Goal: Navigation & Orientation: Find specific page/section

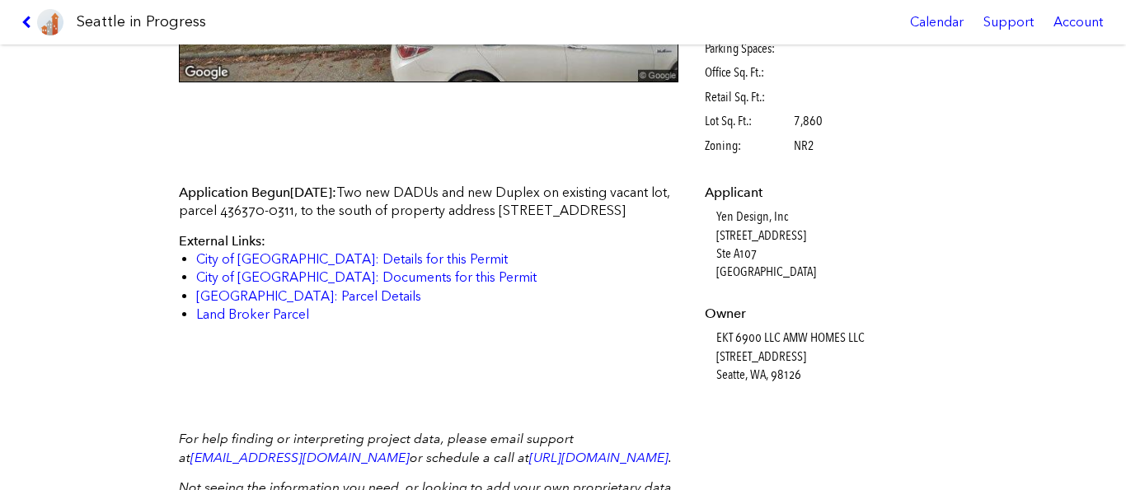
scroll to position [320, 0]
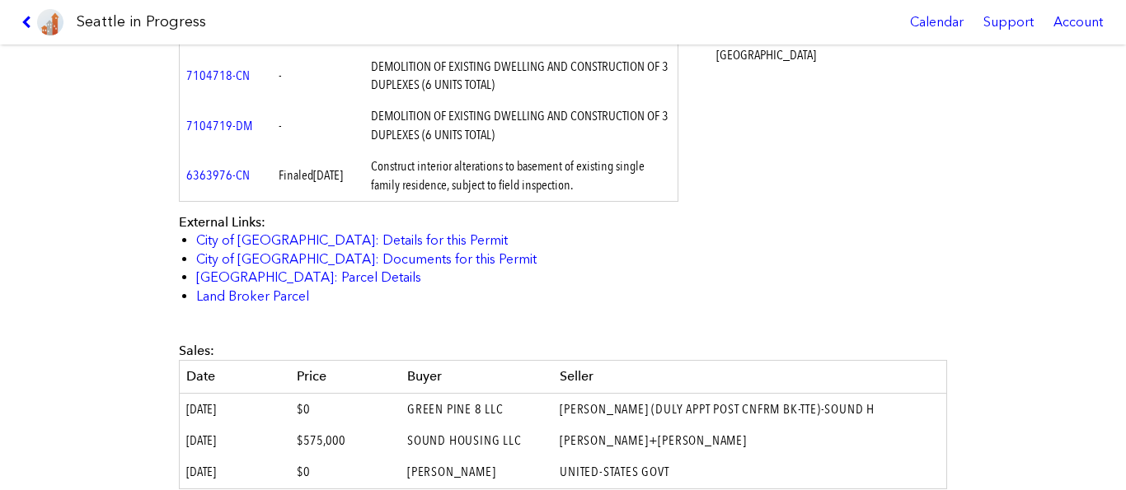
scroll to position [82, 0]
